Goal: Transaction & Acquisition: Purchase product/service

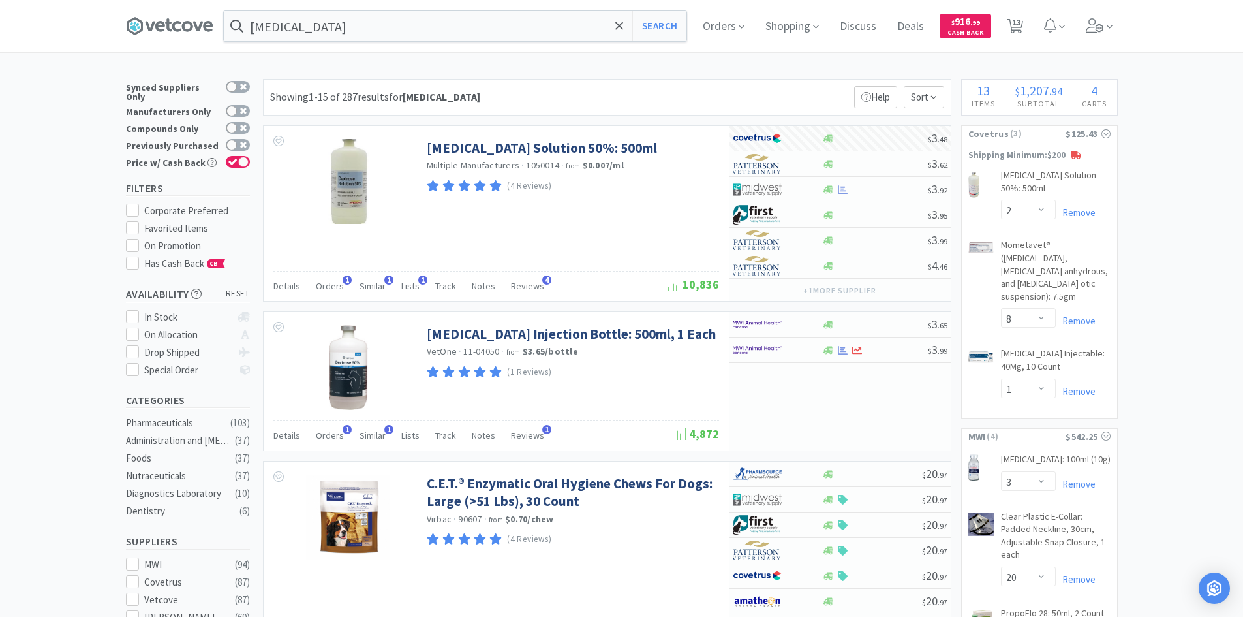
select select "2"
select select "8"
select select "1"
select select "3"
select select "20"
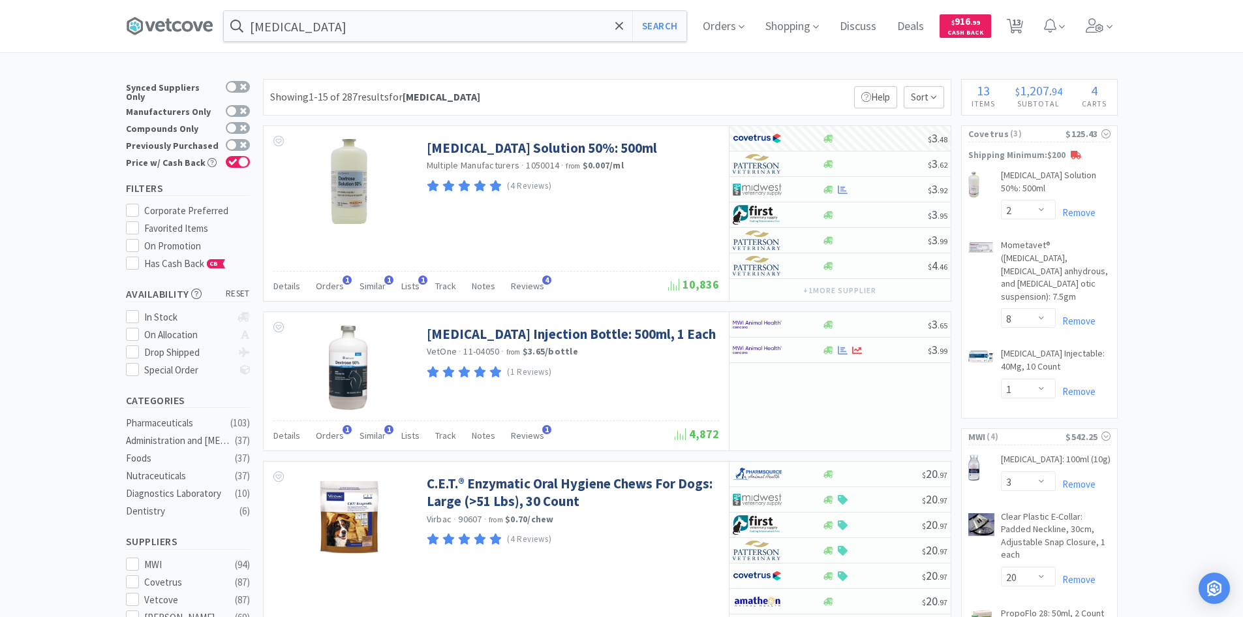
select select "4"
select select "2"
select select "20"
select select "6"
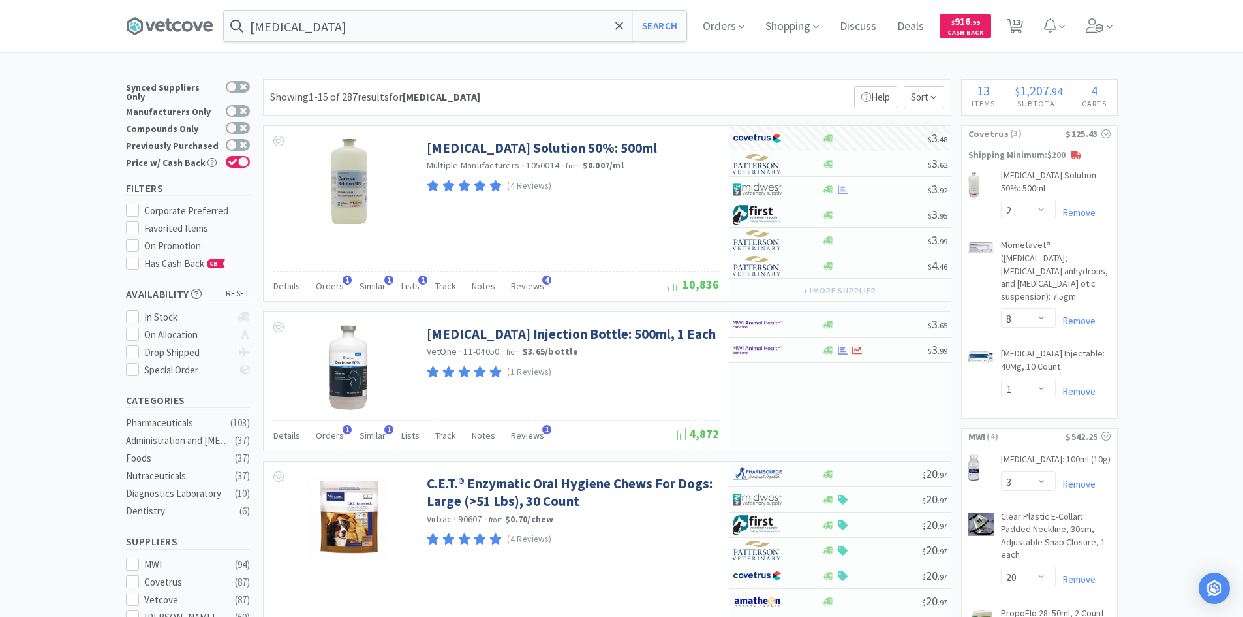
select select "2"
select select "24"
select select "2"
click at [370, 25] on input "[MEDICAL_DATA]" at bounding box center [455, 26] width 463 height 30
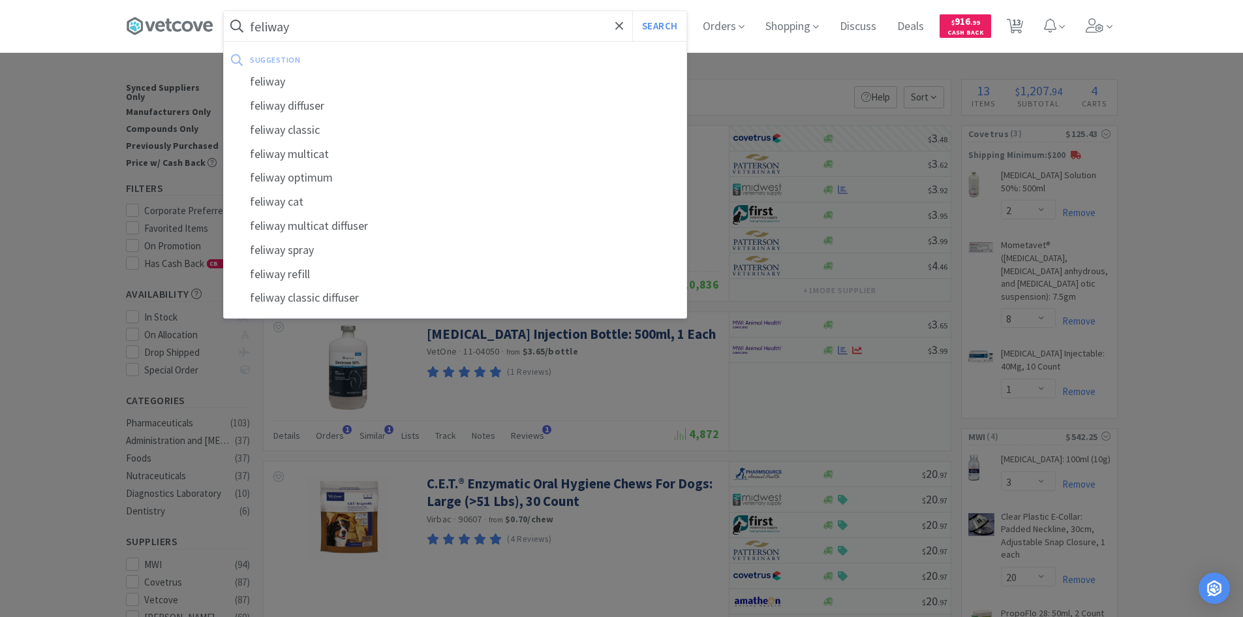
type input "feliway"
click at [632, 11] on button "Search" at bounding box center [659, 26] width 54 height 30
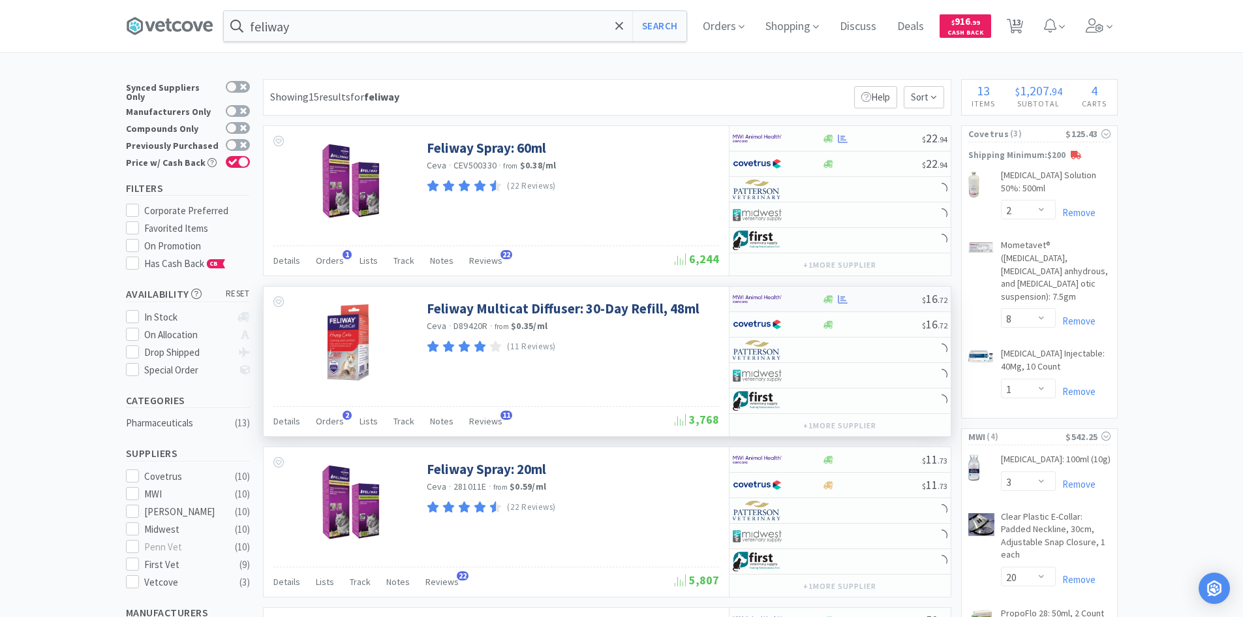
click at [780, 300] on img at bounding box center [757, 299] width 49 height 20
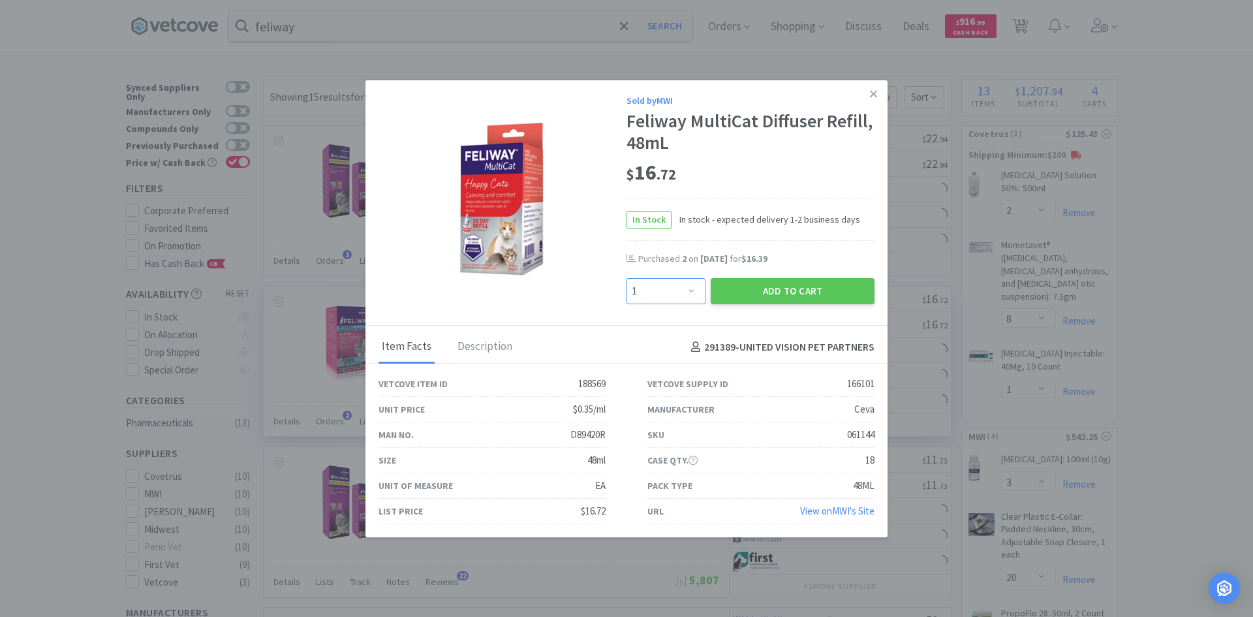
click at [673, 294] on select "Enter Quantity 1 2 3 4 5 6 7 8 9 10 11 12 13 14 15 16 17 18 19 20 Enter Quantity" at bounding box center [665, 291] width 79 height 26
select select "2"
click at [626, 278] on select "Enter Quantity 1 2 3 4 5 6 7 8 9 10 11 12 13 14 15 16 17 18 19 20 Enter Quantity" at bounding box center [665, 291] width 79 height 26
click at [732, 283] on button "Add to Cart" at bounding box center [793, 291] width 164 height 26
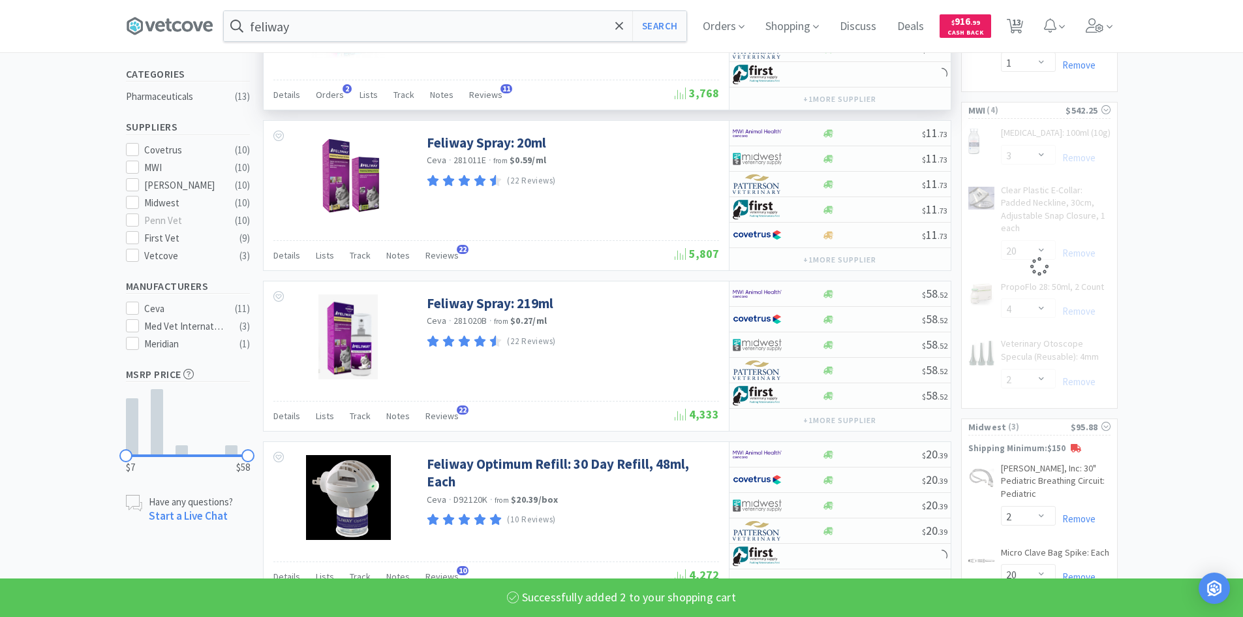
select select "2"
select select "4"
select select "2"
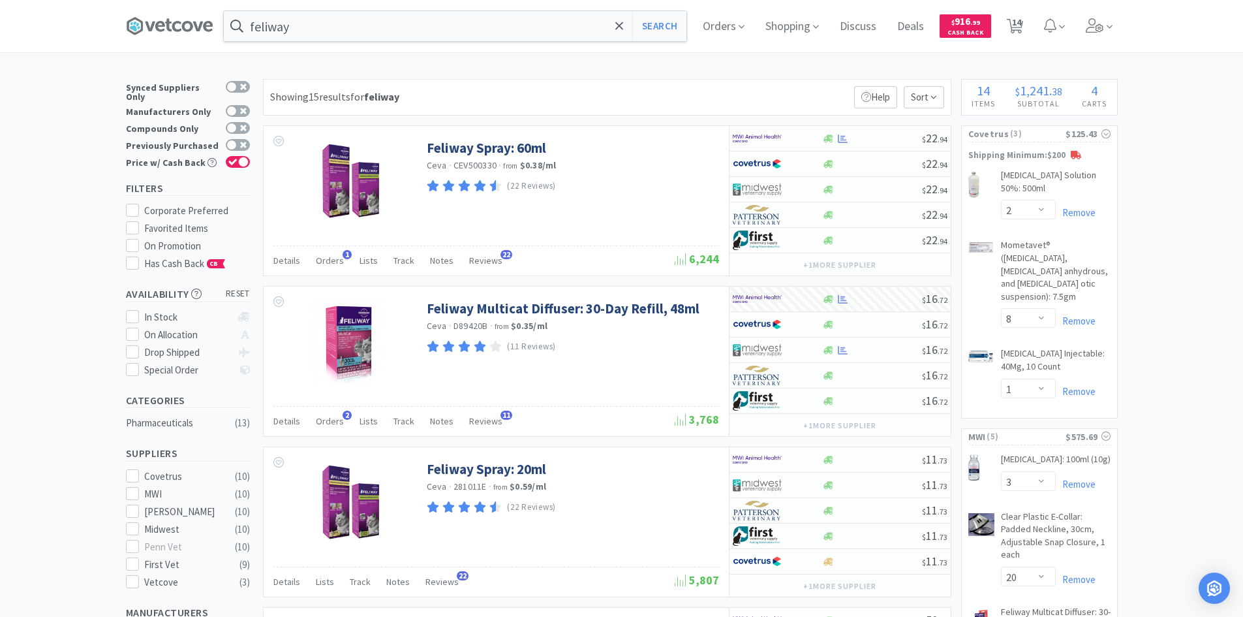
drag, startPoint x: 1209, startPoint y: 202, endPoint x: 1197, endPoint y: 209, distance: 14.3
